Goal: Understand process/instructions: Learn how to perform a task or action

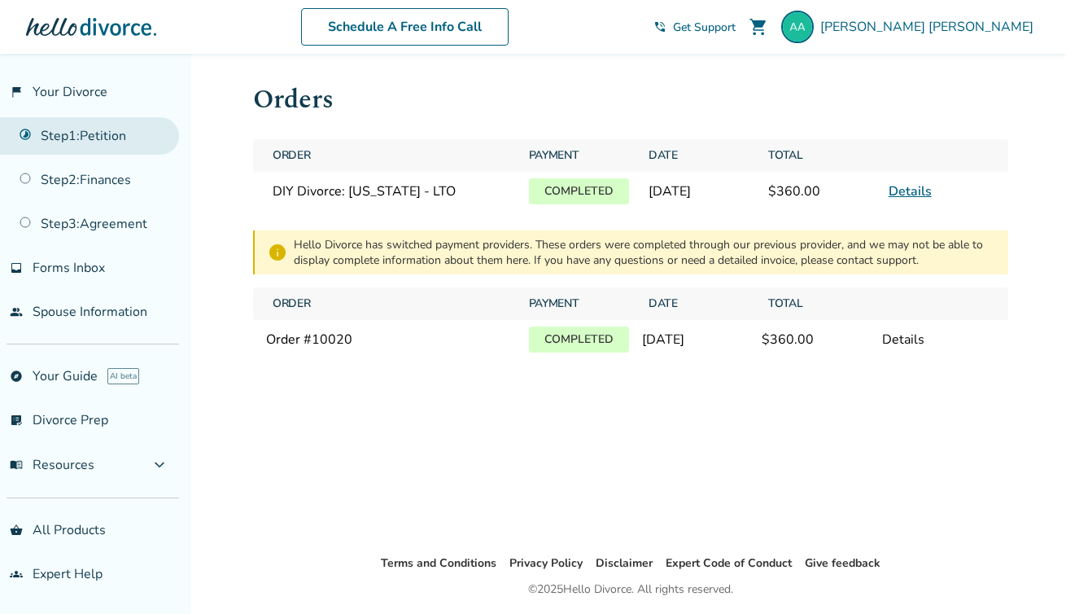
click at [88, 134] on link "Step 1 : Petition" at bounding box center [89, 135] width 179 height 37
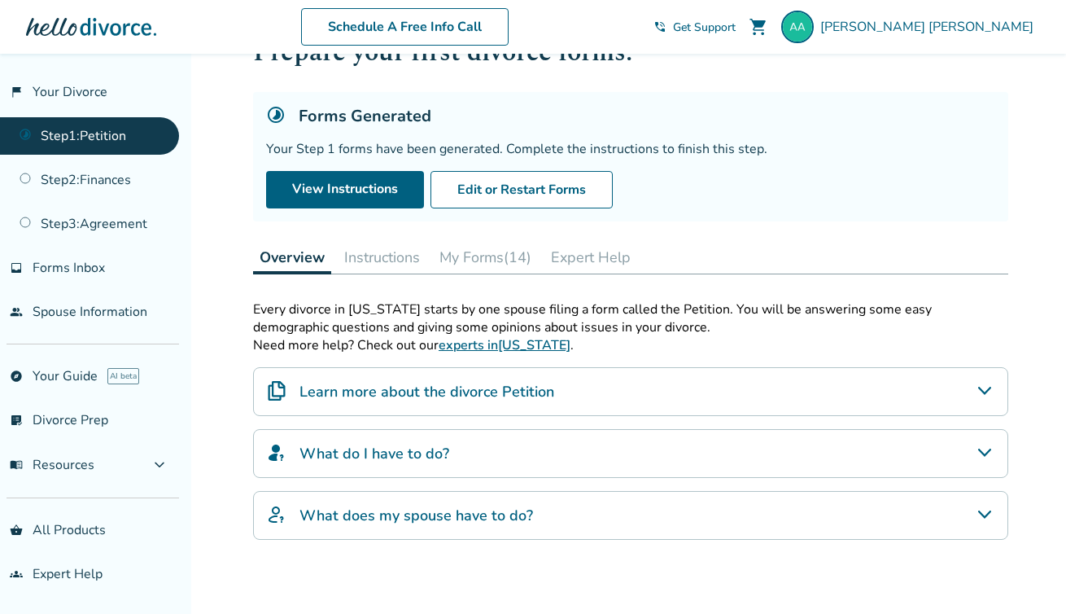
scroll to position [15, 0]
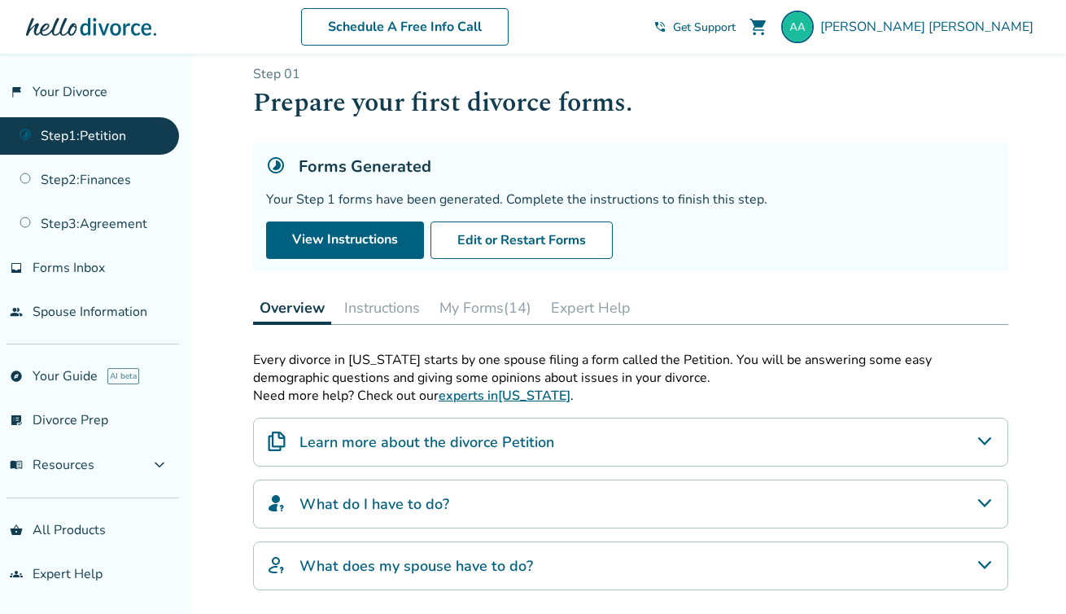
click at [423, 309] on button "Instructions" at bounding box center [382, 307] width 89 height 33
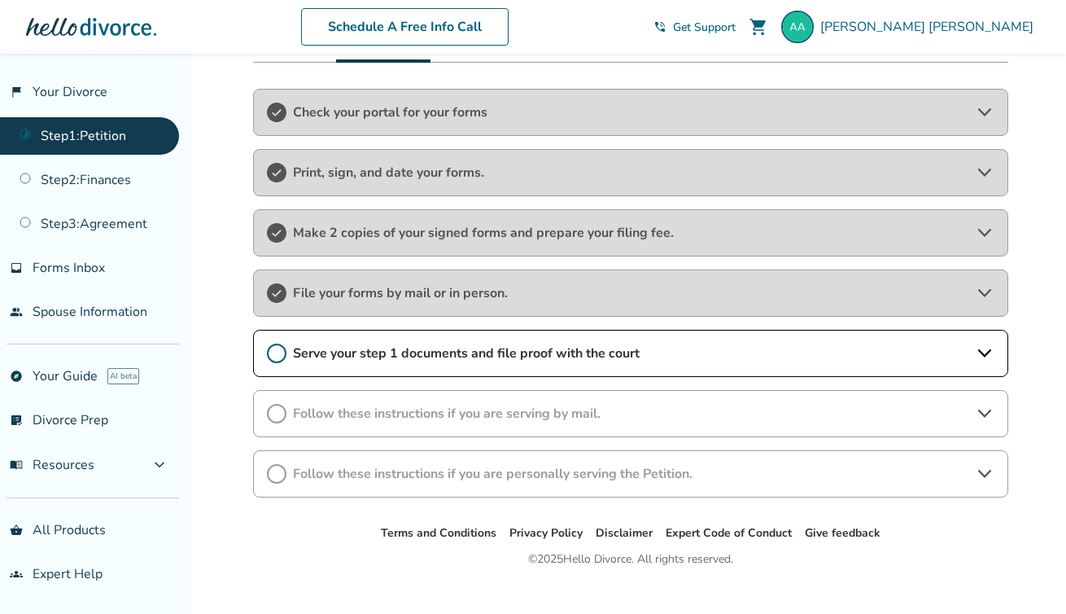
scroll to position [300, 0]
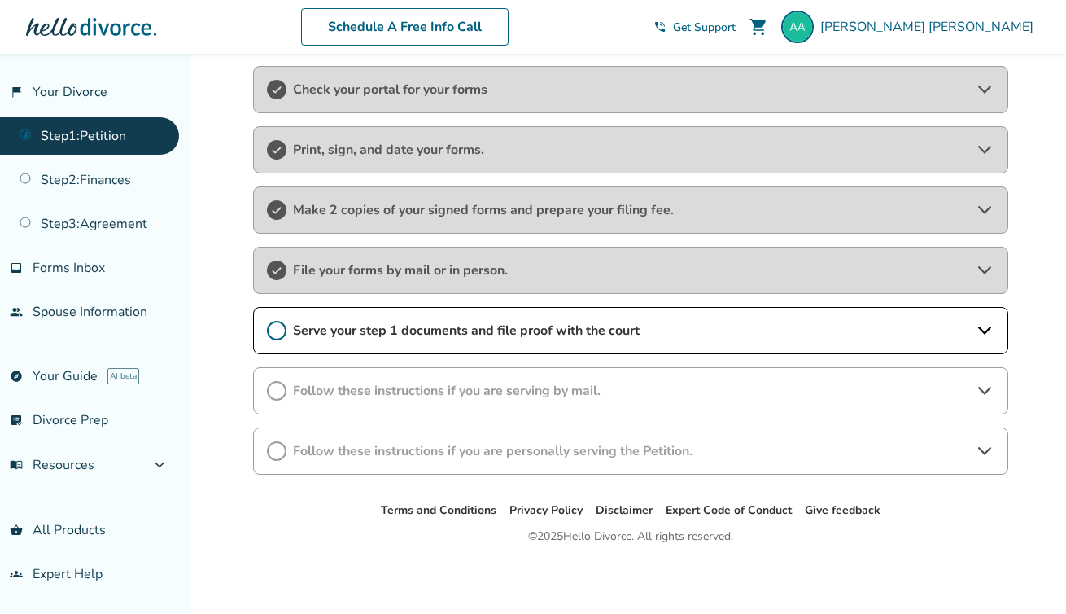
click at [580, 287] on div "File your forms by mail or in person." at bounding box center [630, 270] width 755 height 47
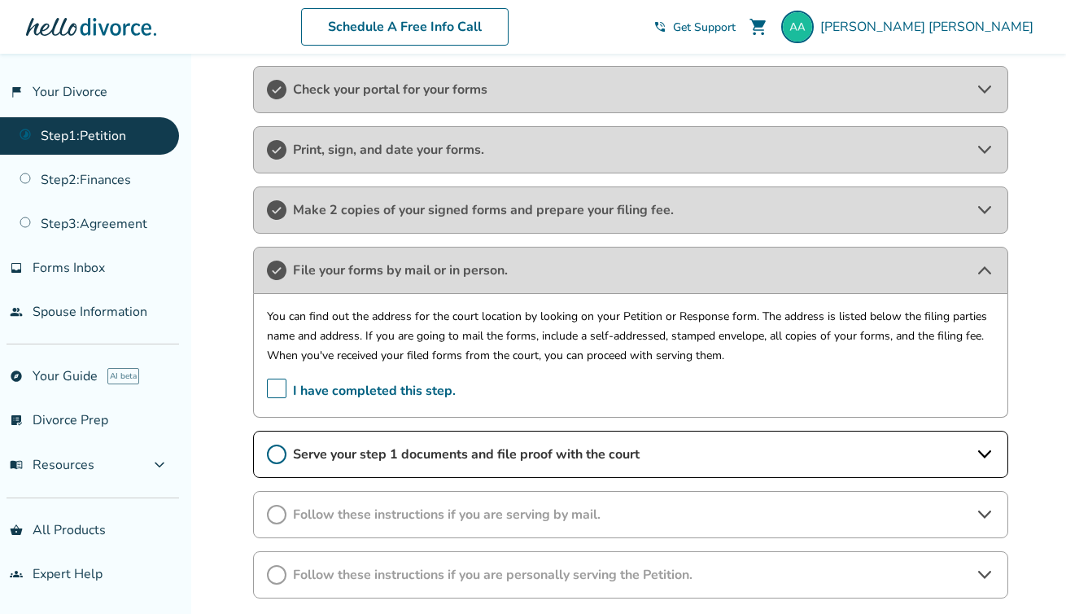
click at [588, 277] on span "File your forms by mail or in person." at bounding box center [631, 270] width 676 height 18
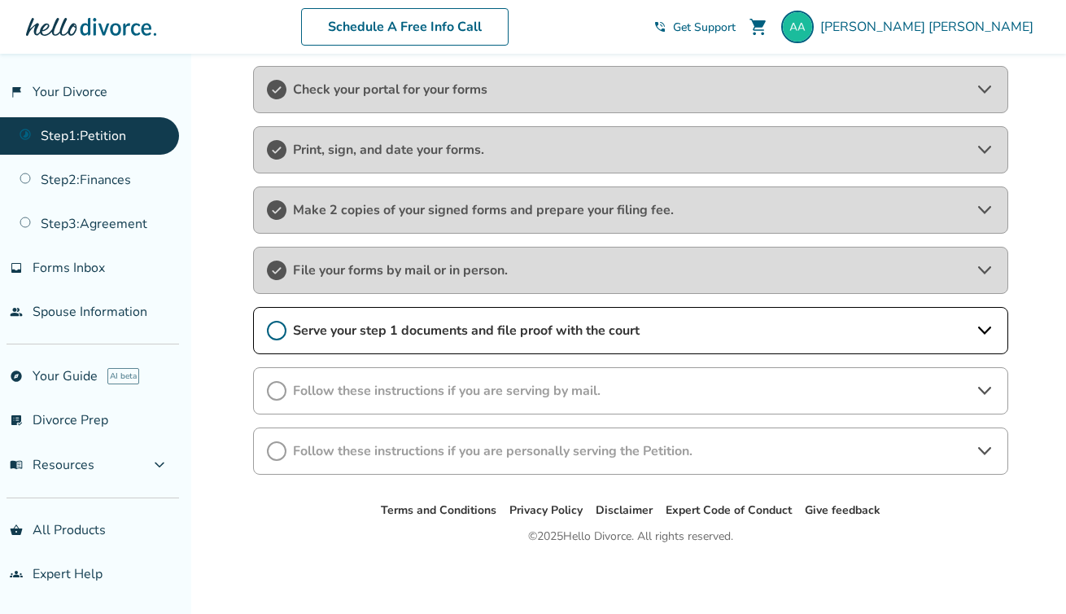
click at [551, 329] on span "Serve your step 1 documents and file proof with the court" at bounding box center [631, 331] width 676 height 18
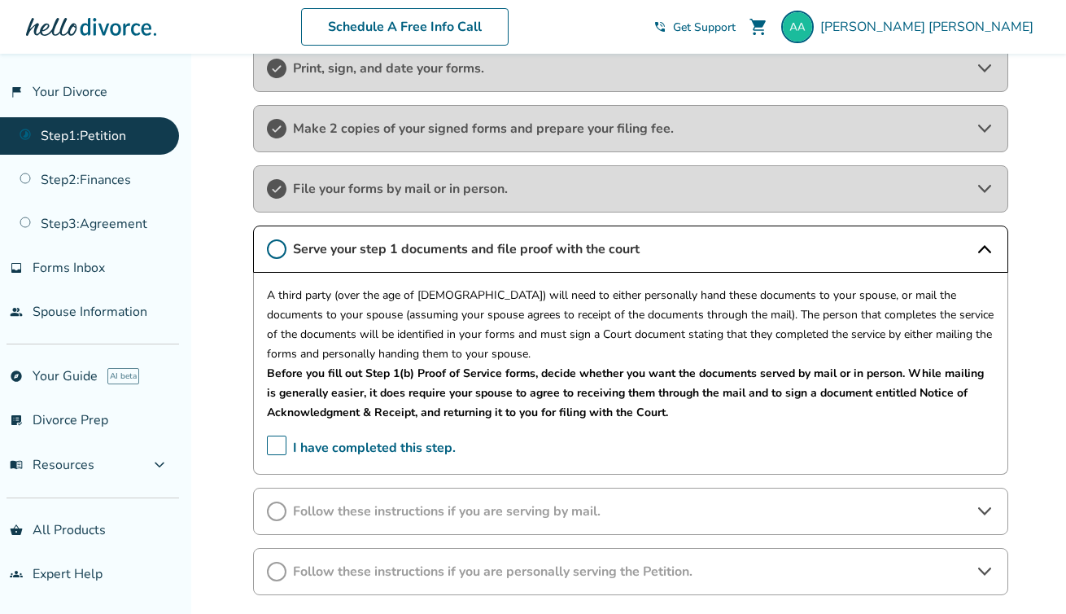
scroll to position [322, 0]
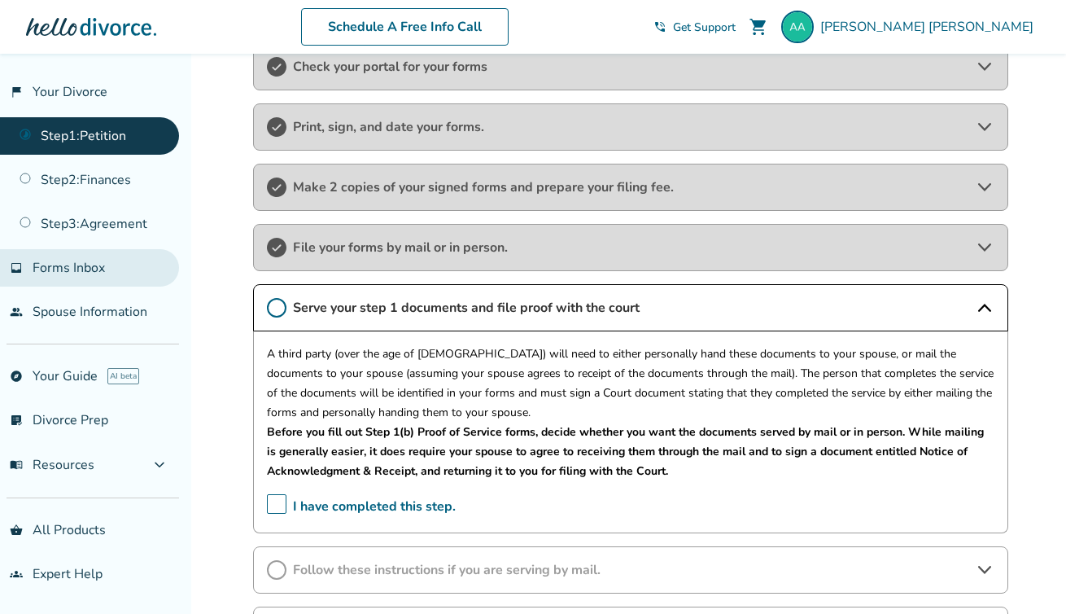
click at [26, 263] on link "inbox Forms Inbox" at bounding box center [89, 267] width 179 height 37
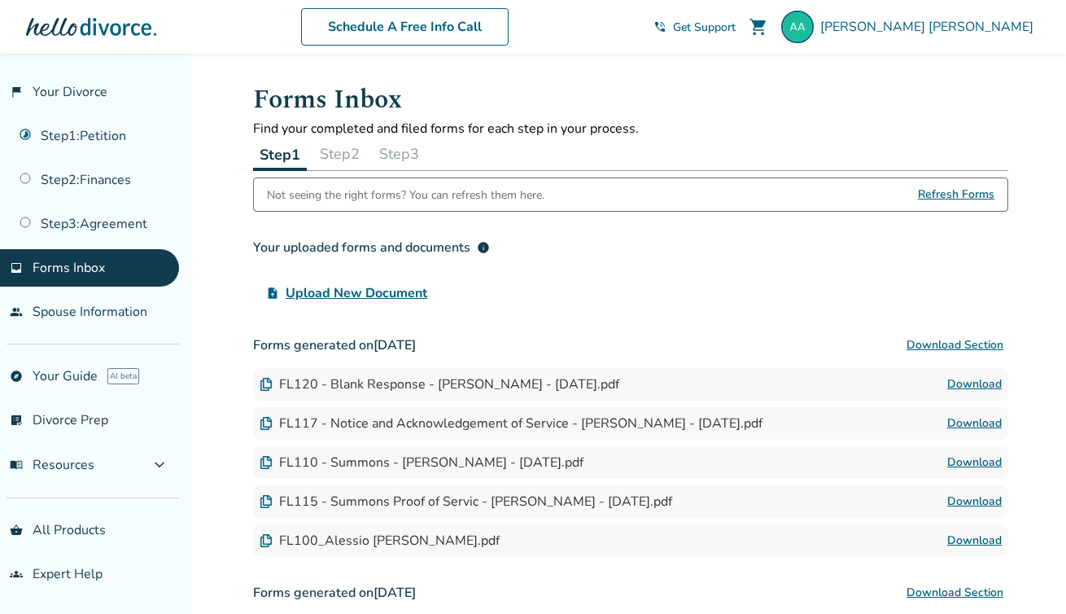
click at [352, 151] on button "Step 2" at bounding box center [339, 154] width 53 height 33
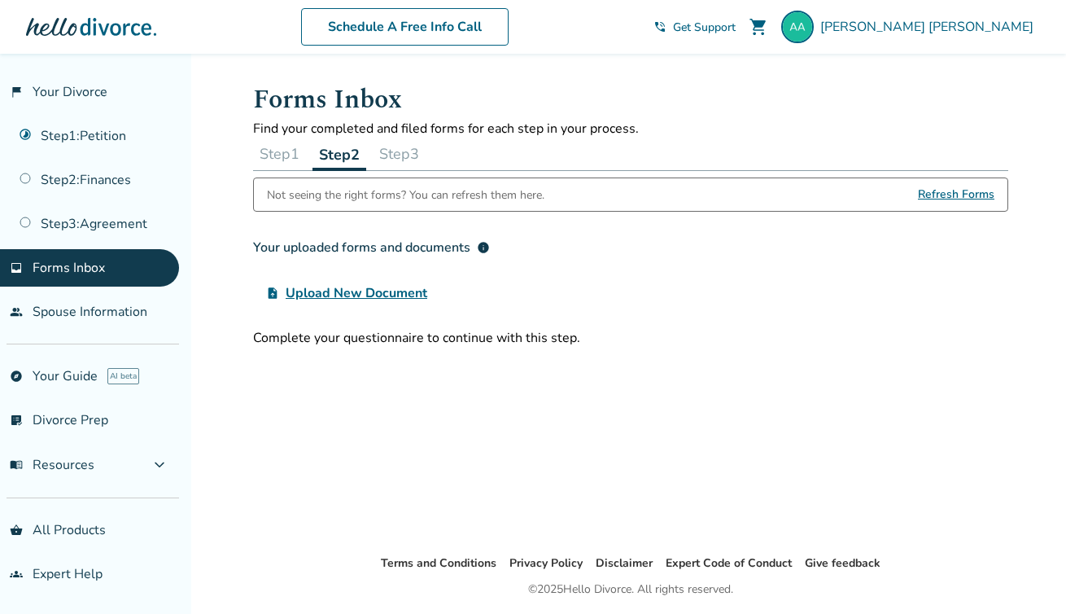
click at [287, 153] on button "Step 1" at bounding box center [279, 154] width 53 height 33
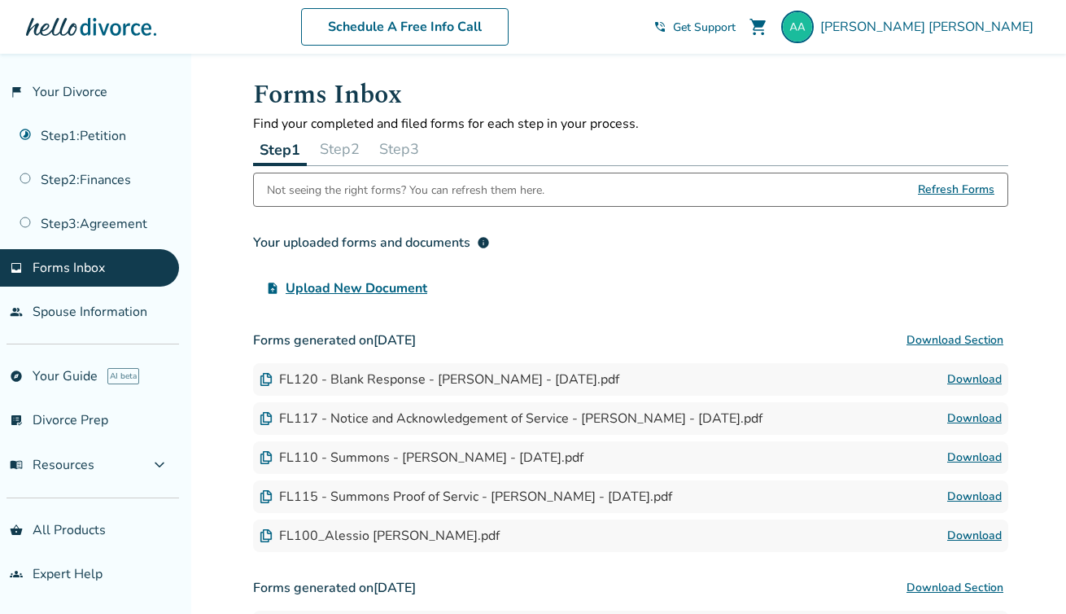
scroll to position [6, 0]
